Goal: Check status

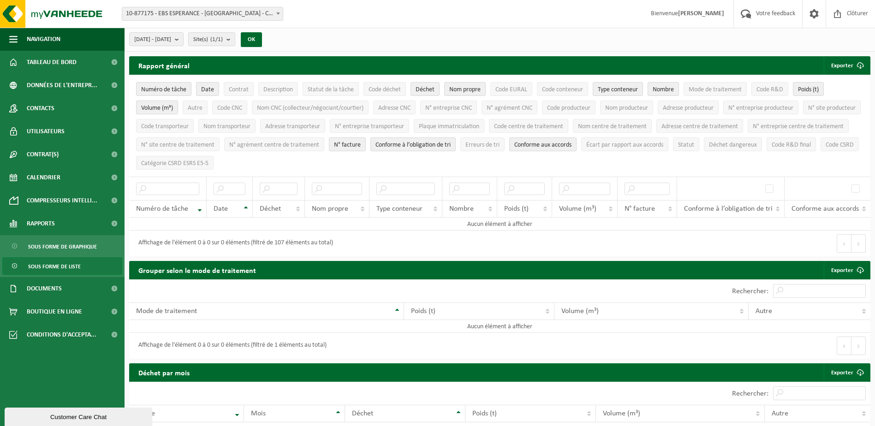
click at [217, 14] on span "10-877175 - EBS ESPERANCE - [GEOGRAPHIC_DATA] - CHANTELOUP LES VIGNES" at bounding box center [202, 13] width 161 height 13
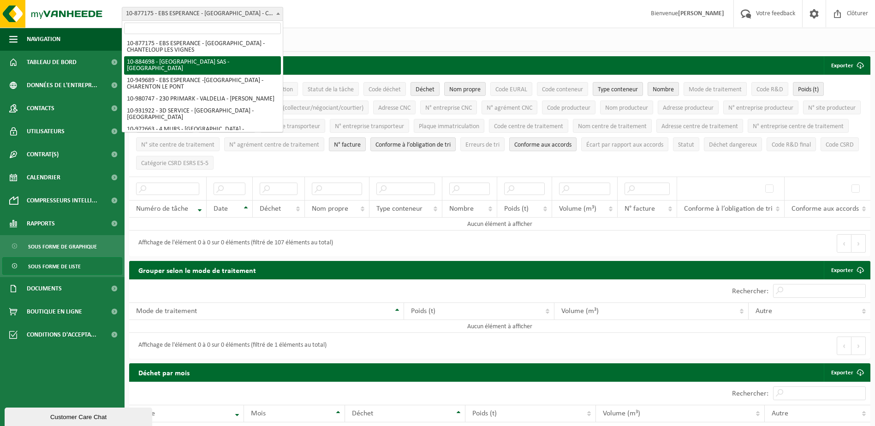
select select "111989"
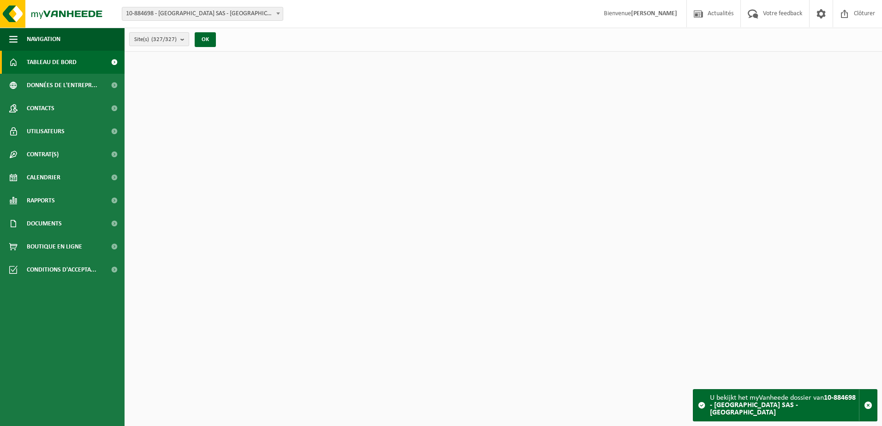
click at [166, 36] on count "(327/327)" at bounding box center [163, 39] width 25 height 6
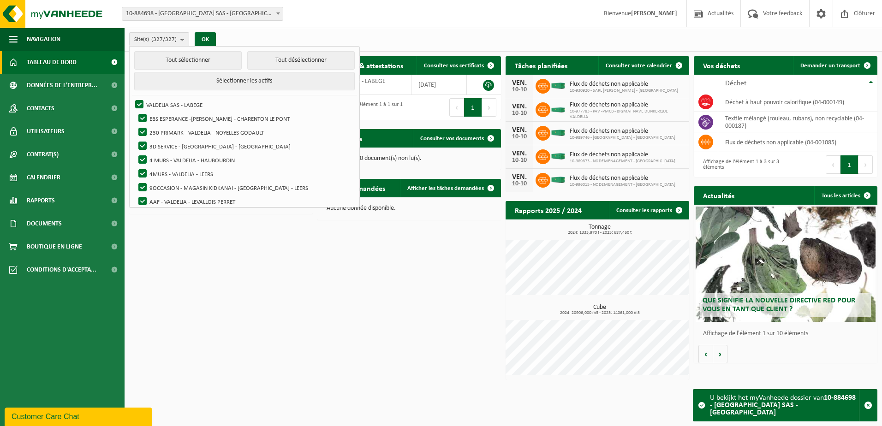
click at [299, 25] on div "Site: 10-877175 - EBS ESPERANCE - [GEOGRAPHIC_DATA] - [GEOGRAPHIC_DATA] LES VIG…" at bounding box center [441, 14] width 882 height 28
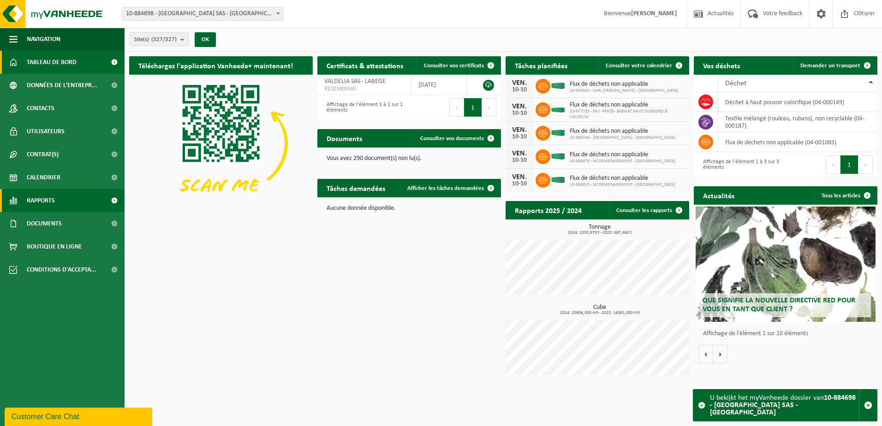
click at [63, 193] on link "Rapports" at bounding box center [62, 200] width 125 height 23
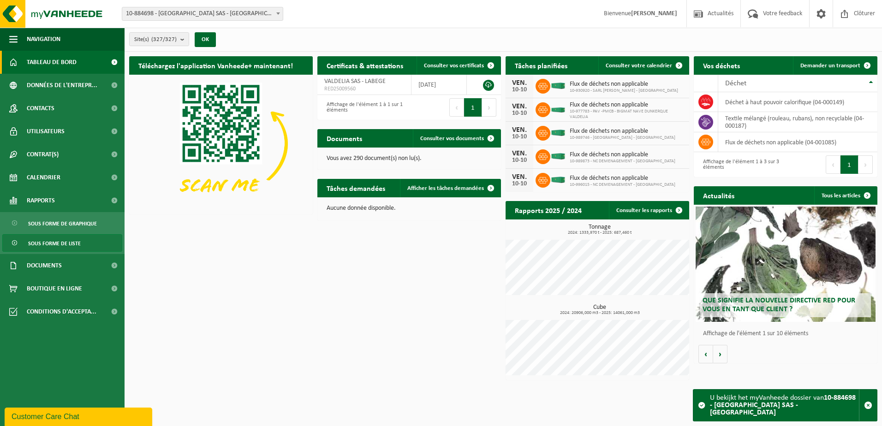
click at [60, 239] on span "Sous forme de liste" at bounding box center [54, 244] width 53 height 18
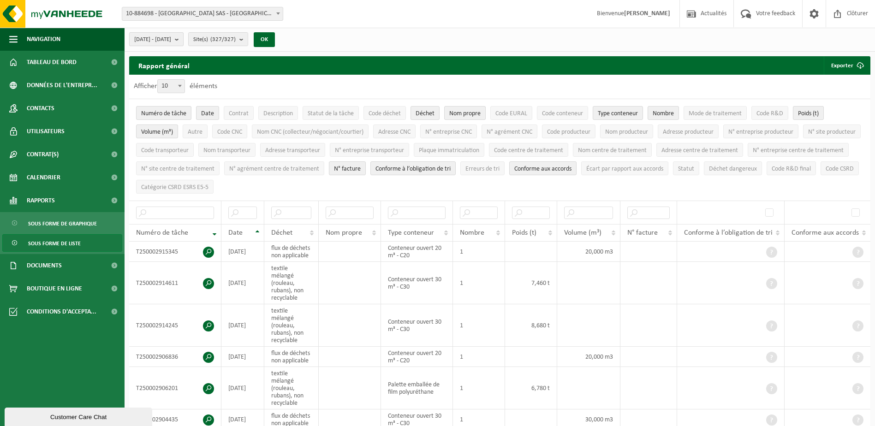
click at [171, 40] on span "2025-05-01 - 2025-10-10" at bounding box center [152, 40] width 37 height 14
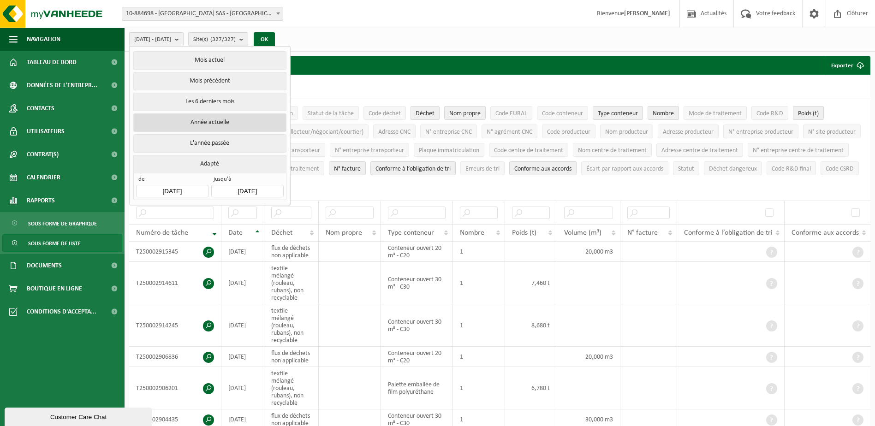
click at [218, 123] on button "Année actuelle" at bounding box center [209, 123] width 153 height 18
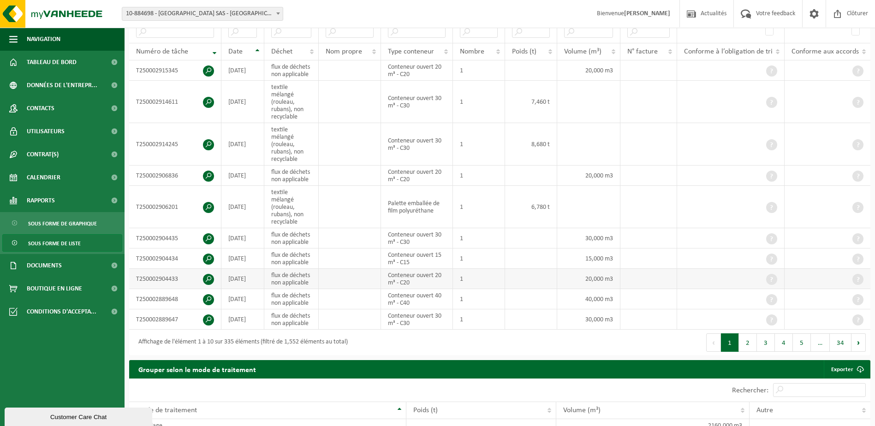
scroll to position [185, 0]
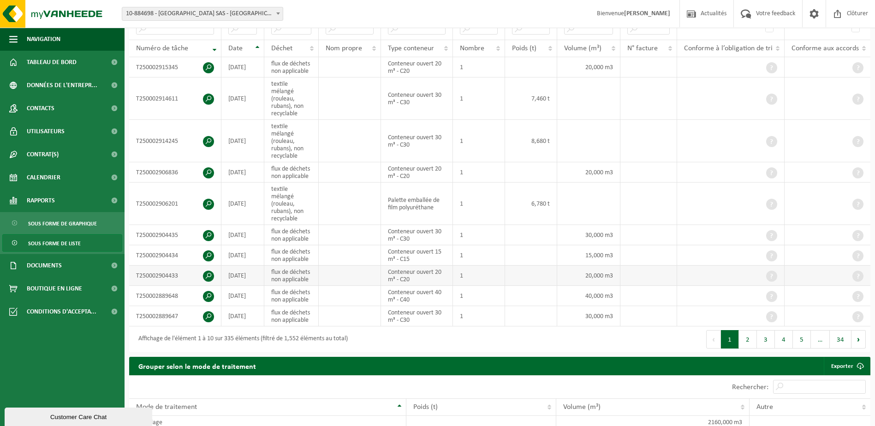
drag, startPoint x: 548, startPoint y: 249, endPoint x: 669, endPoint y: 242, distance: 120.7
drag, startPoint x: 661, startPoint y: 239, endPoint x: 579, endPoint y: 236, distance: 82.2
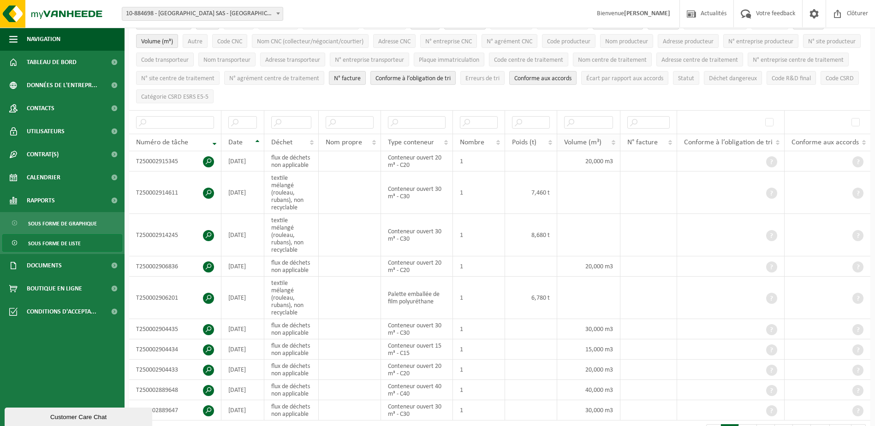
scroll to position [0, 0]
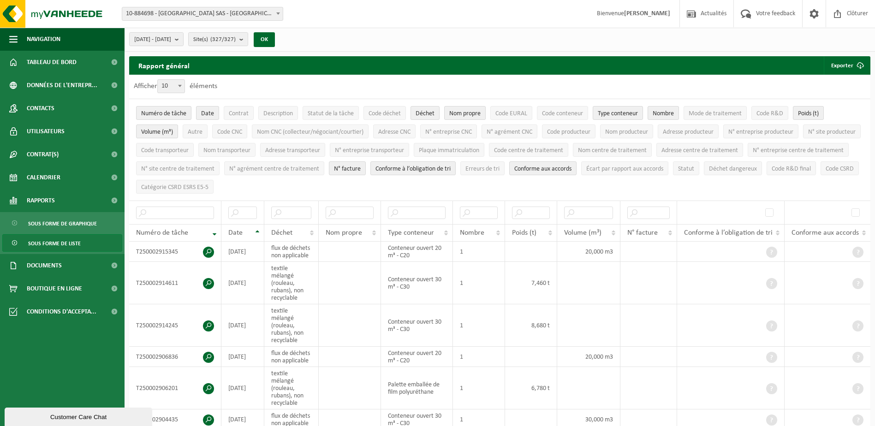
click at [401, 91] on div "Afficher 10 25 50 100 10 éléments" at bounding box center [500, 87] width 742 height 24
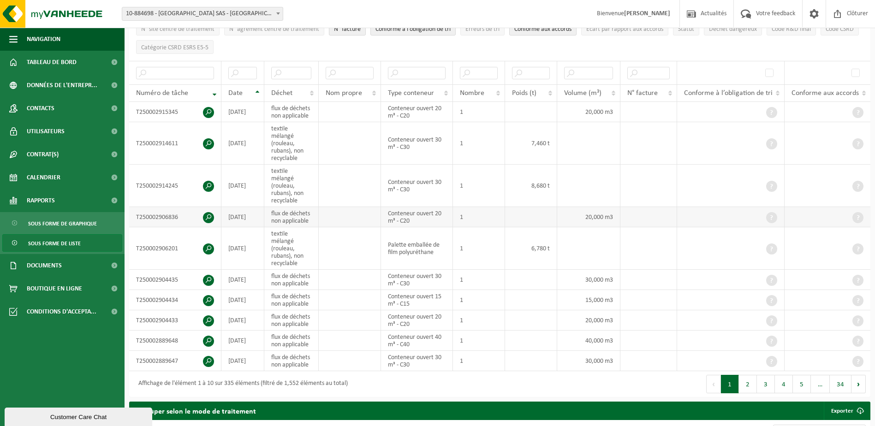
scroll to position [185, 0]
